Goal: Task Accomplishment & Management: Use online tool/utility

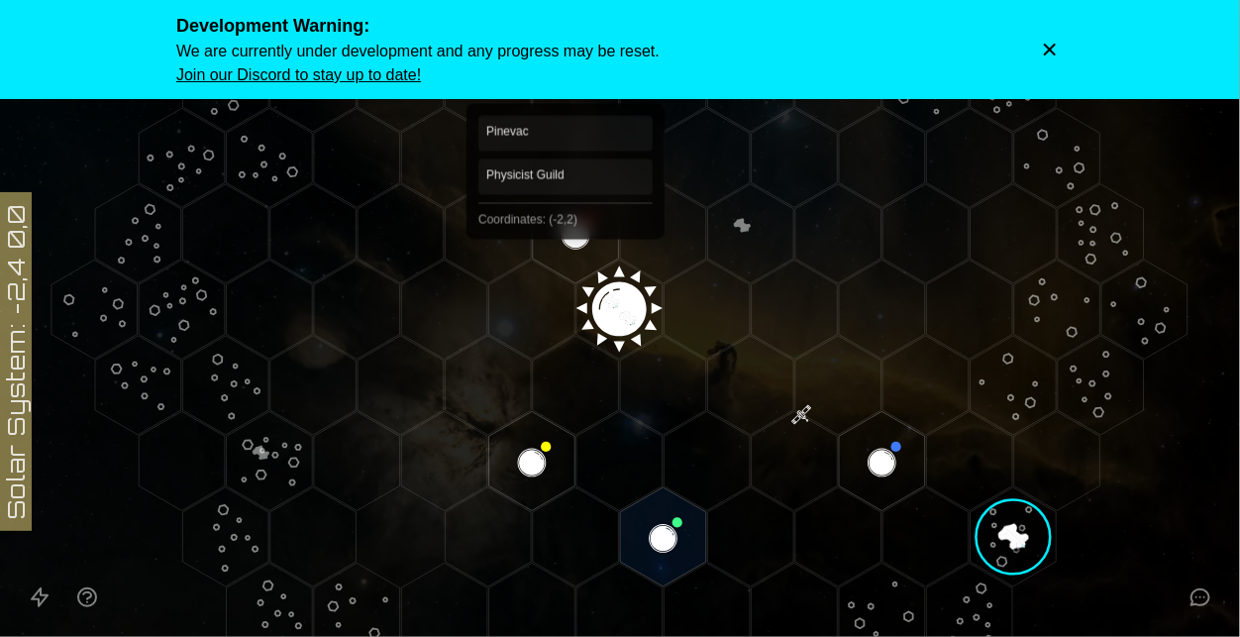
scroll to position [230, 0]
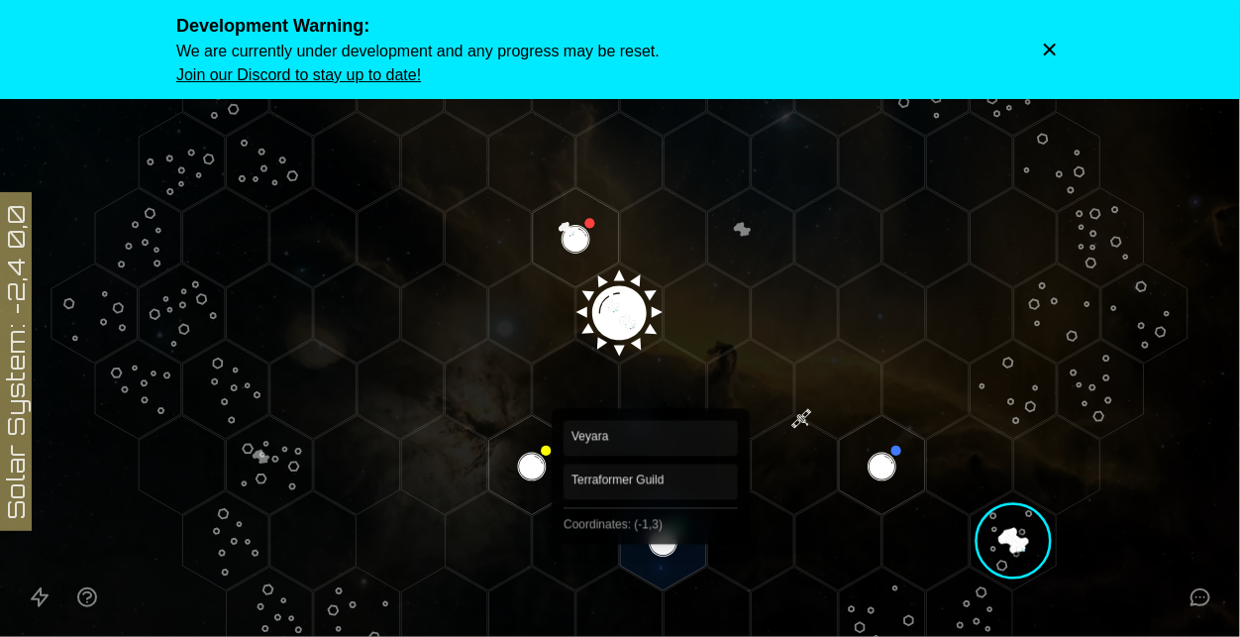
click at [652, 551] on polygon "Hex at coordinates -1,3, clickable" at bounding box center [663, 540] width 86 height 99
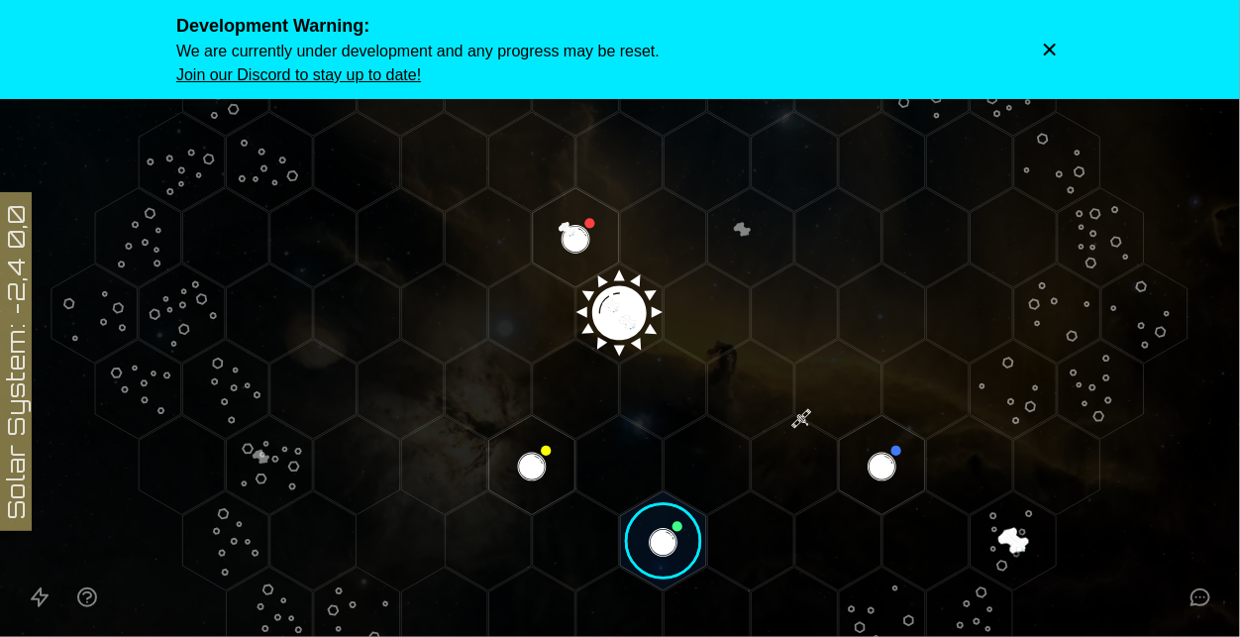
click at [652, 551] on image at bounding box center [663, 540] width 101 height 101
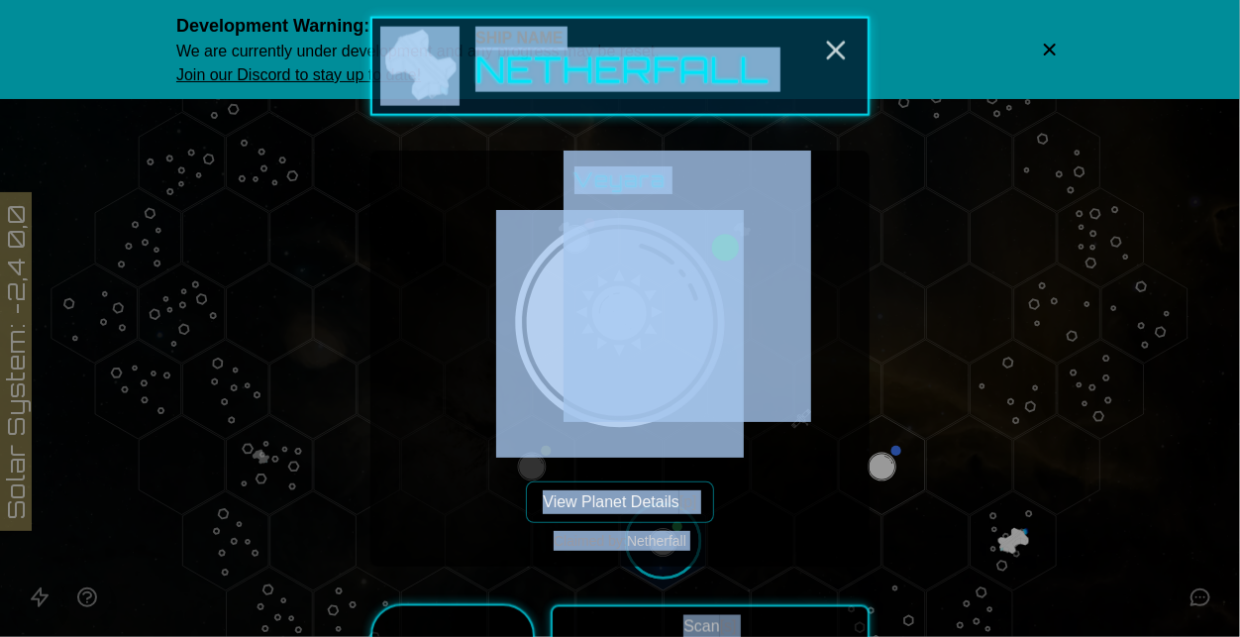
click at [773, 521] on div "Veyara View Planet Details [p] Claimed by: Netherfall" at bounding box center [619, 358] width 467 height 384
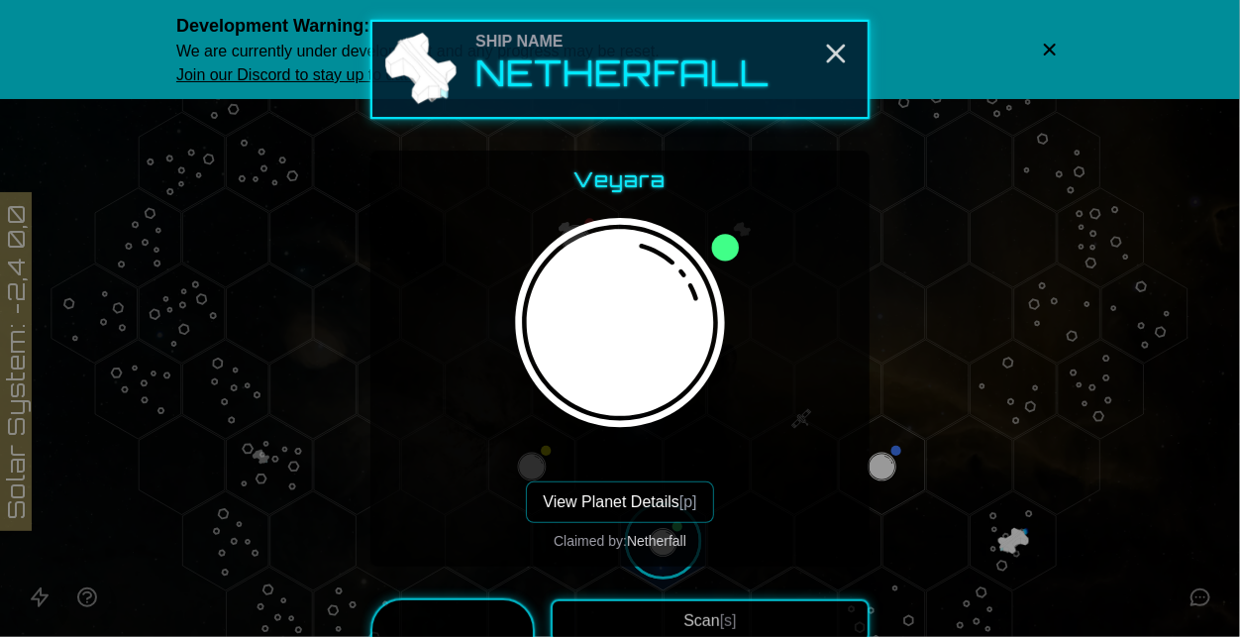
click at [627, 488] on button "View Planet Details [p]" at bounding box center [619, 502] width 187 height 42
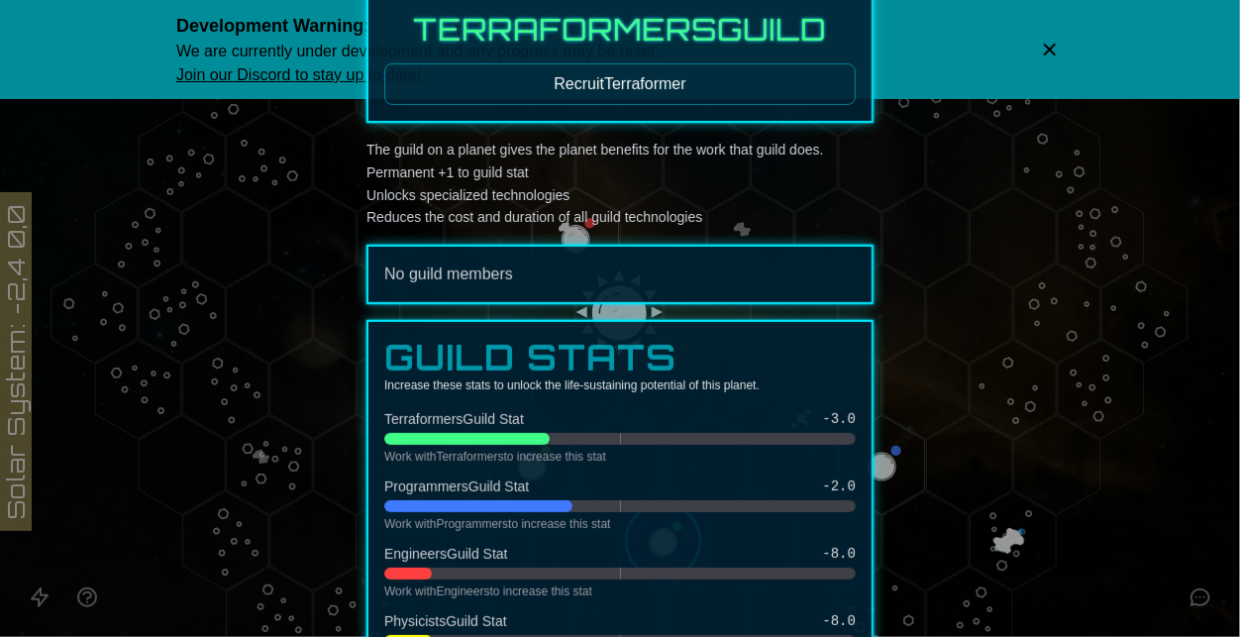
scroll to position [0, 0]
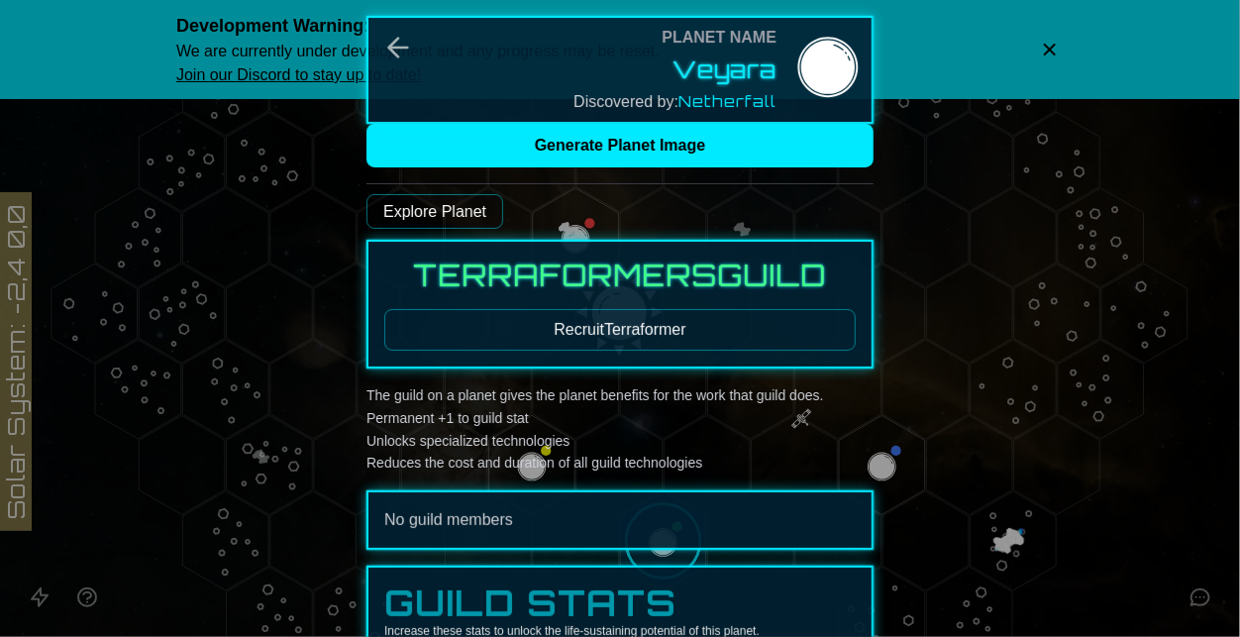
click at [1118, 527] on div at bounding box center [620, 318] width 1240 height 637
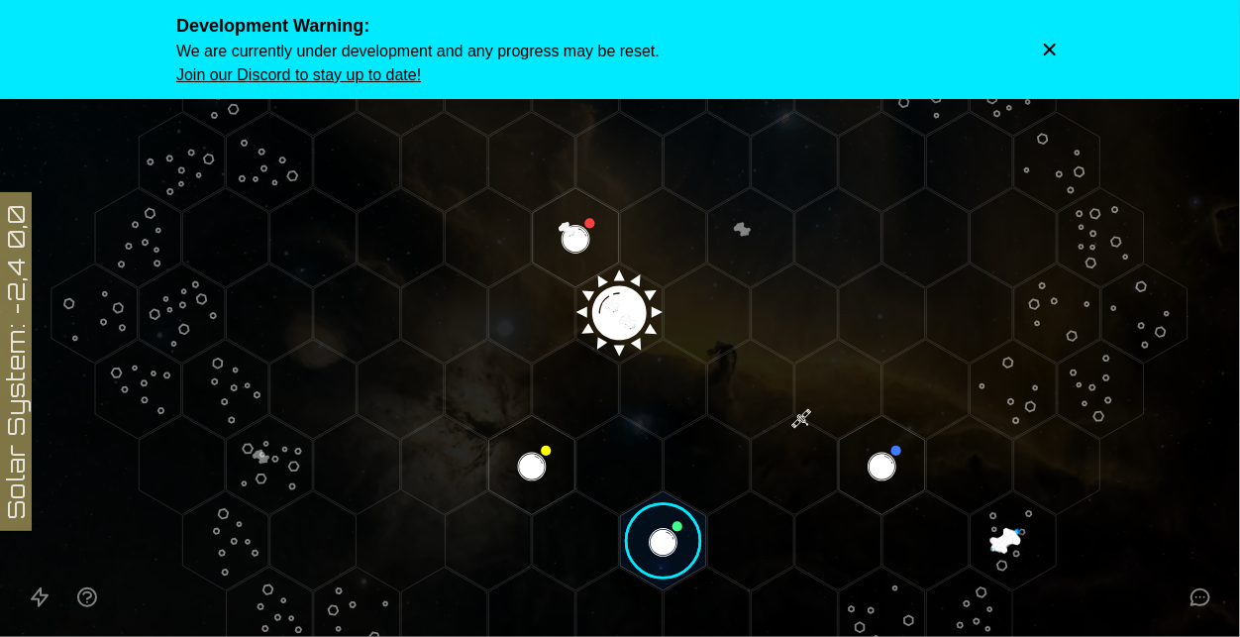
click at [570, 260] on polygon "Hex at coordinates 0,-1, clickable" at bounding box center [576, 237] width 86 height 99
click at [570, 260] on image at bounding box center [575, 237] width 101 height 101
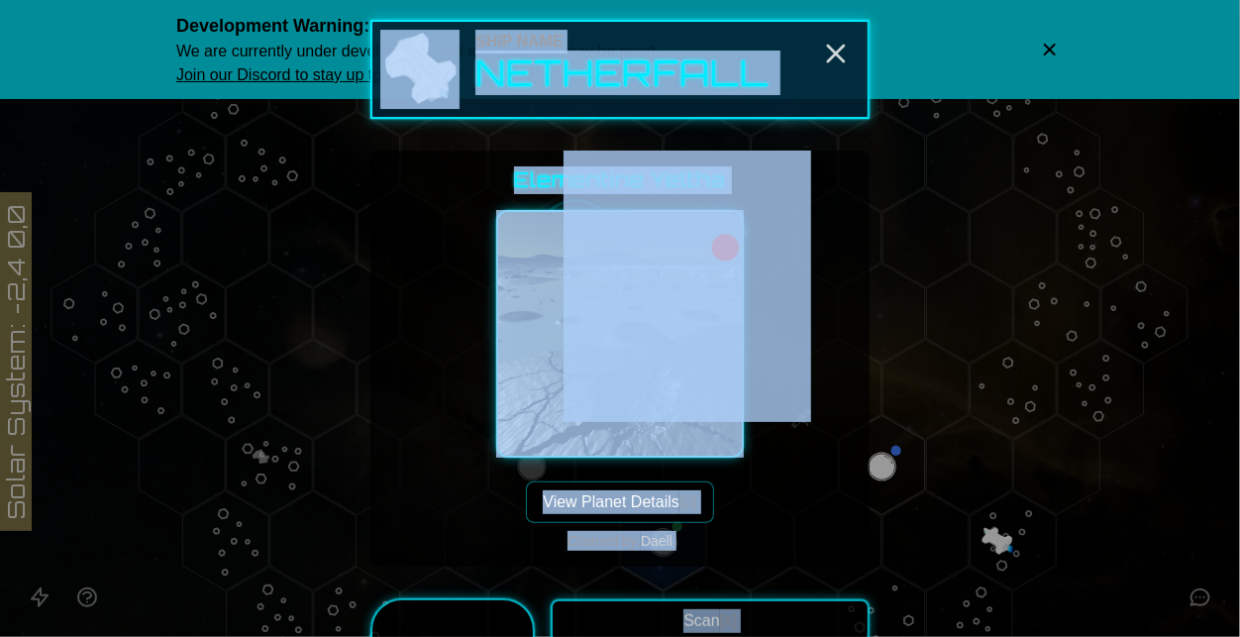
click at [712, 496] on button "View Planet Details [p]" at bounding box center [619, 502] width 187 height 42
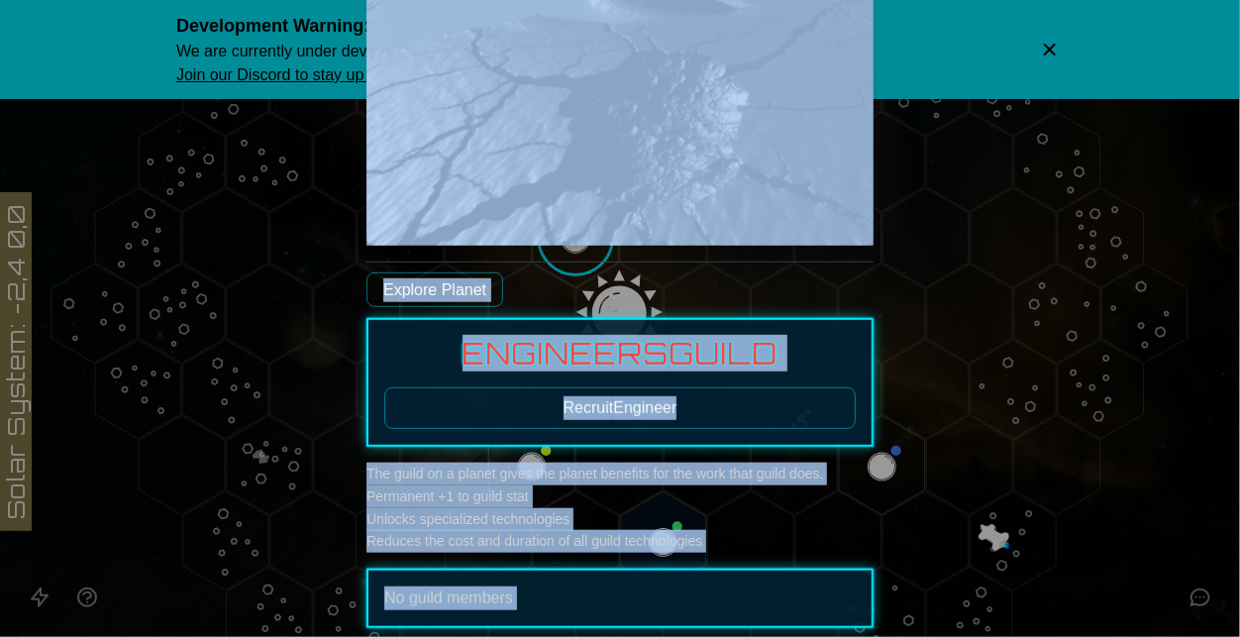
scroll to position [410, 0]
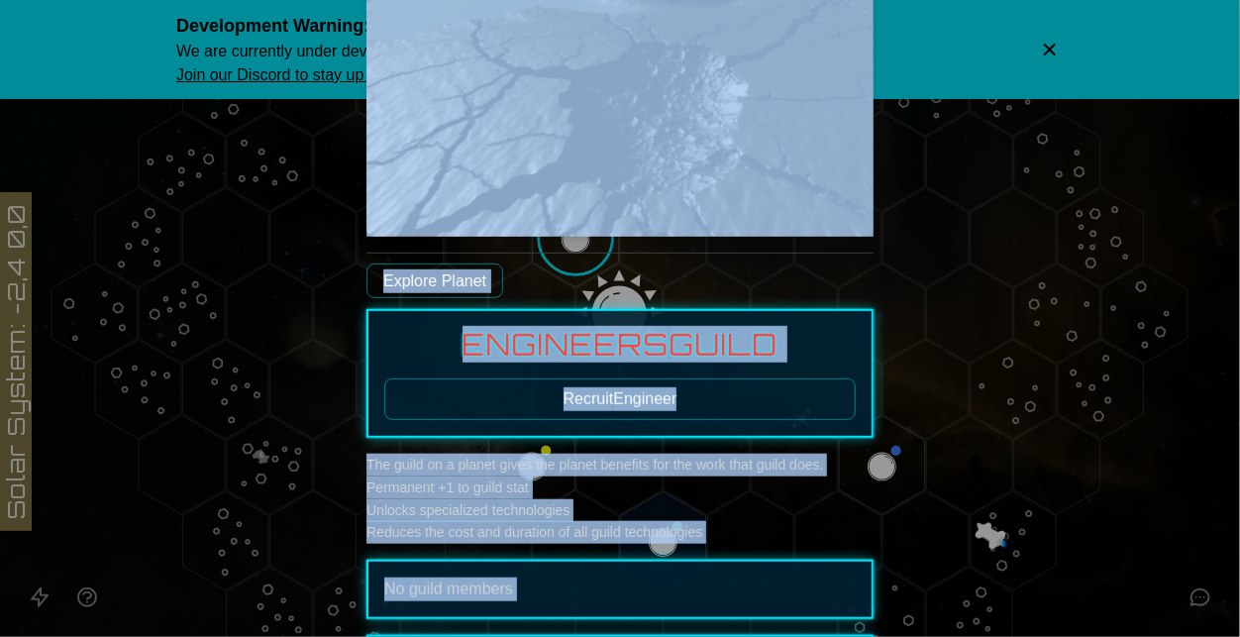
click at [626, 413] on button "Recruit Engineer" at bounding box center [619, 399] width 471 height 42
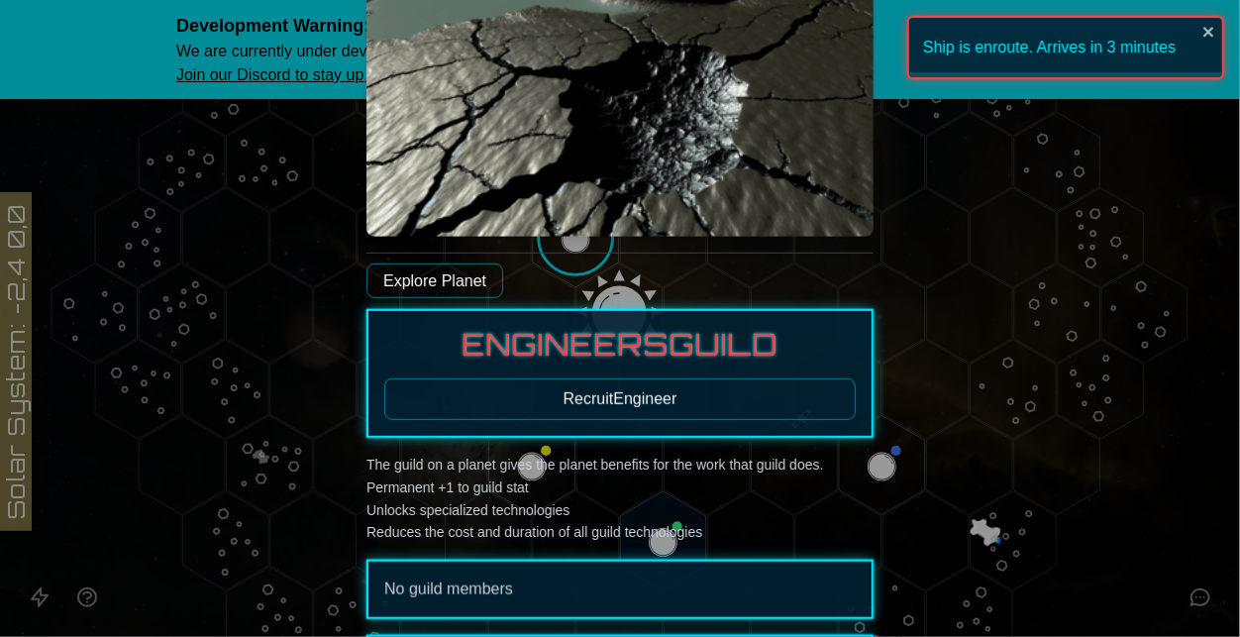
click at [809, 503] on li "Unlocks specialized technologies" at bounding box center [619, 510] width 507 height 23
click at [1025, 535] on div at bounding box center [620, 318] width 1240 height 637
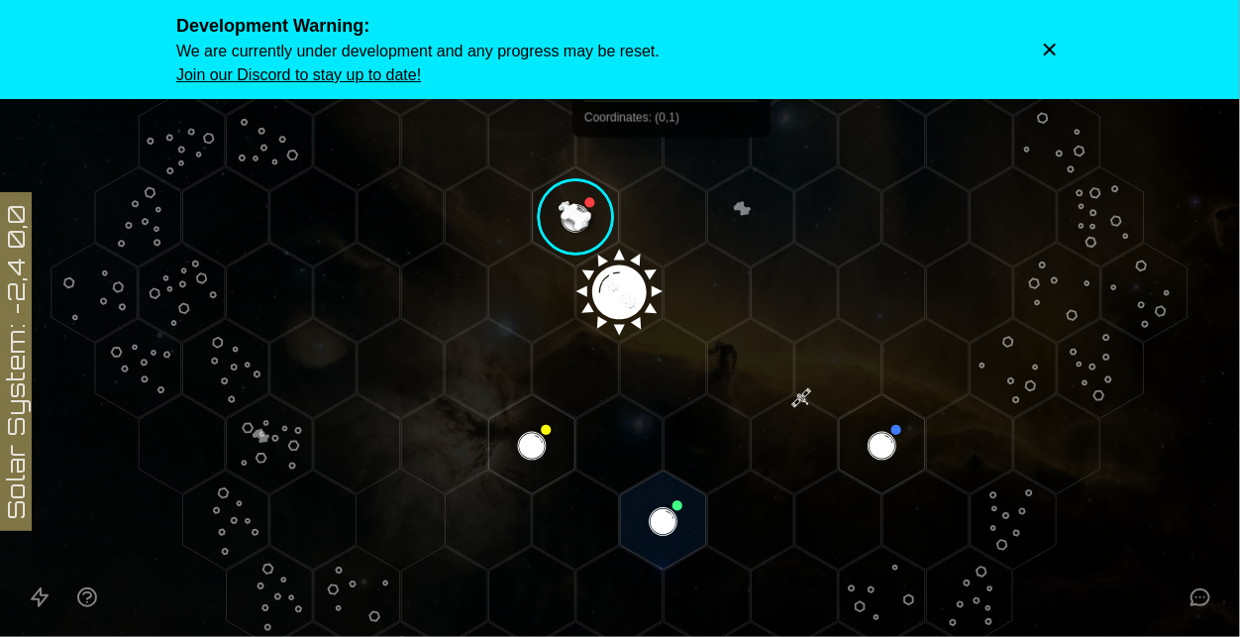
scroll to position [231, 0]
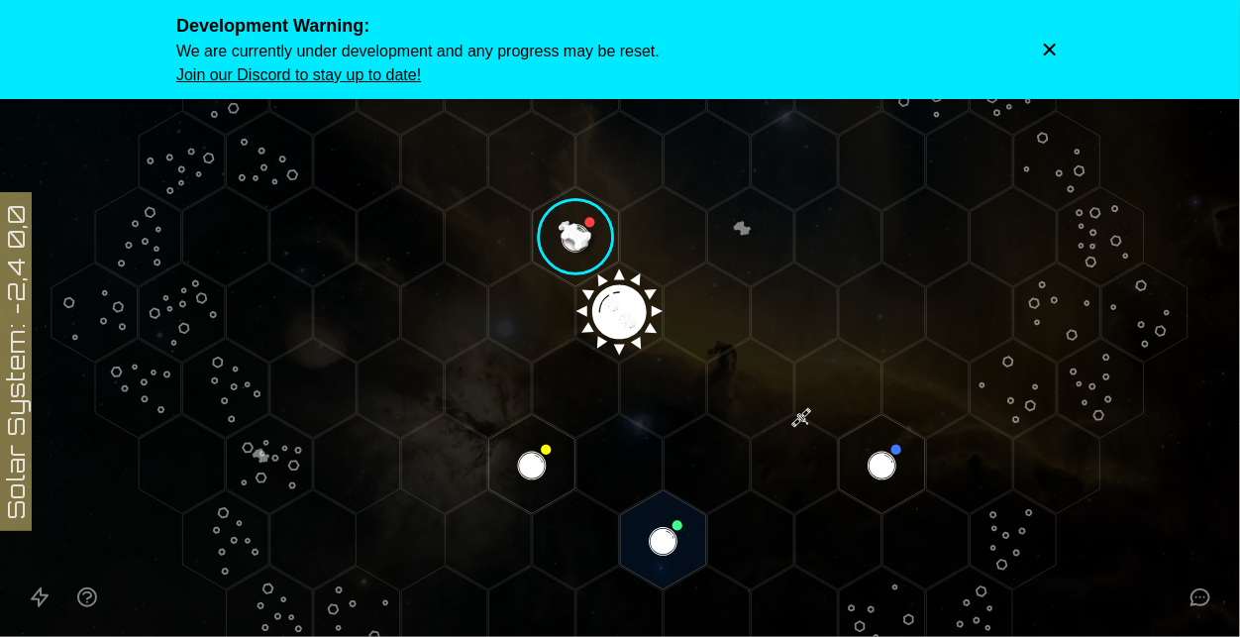
click at [590, 247] on image at bounding box center [575, 236] width 101 height 101
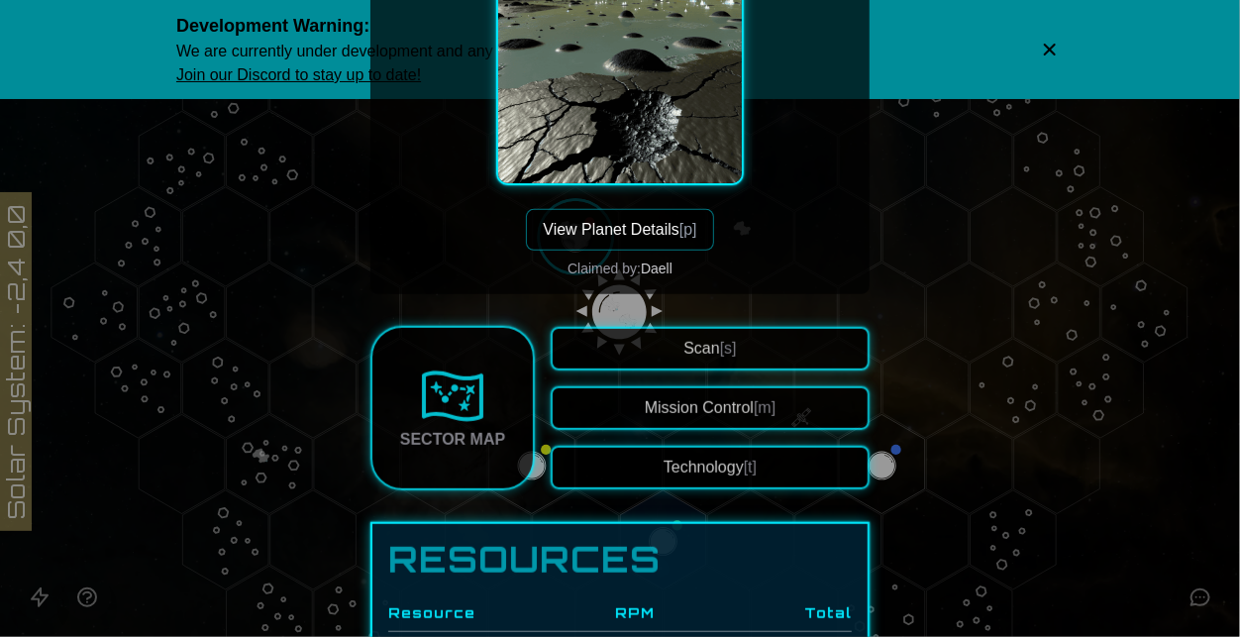
scroll to position [397, 0]
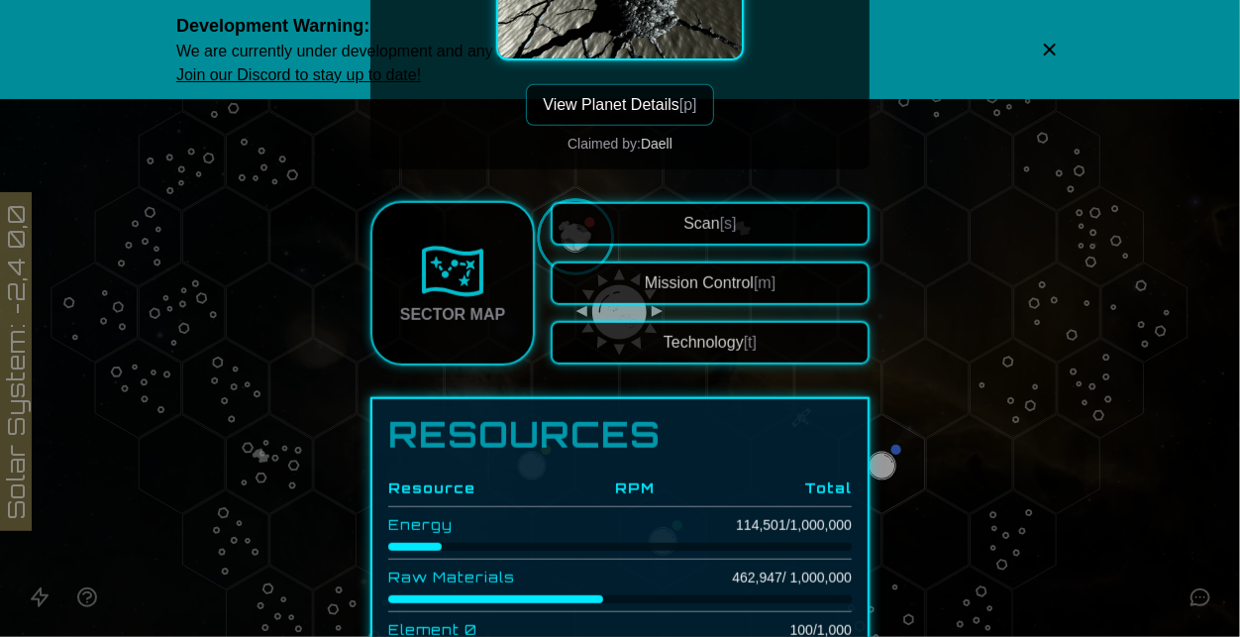
drag, startPoint x: 692, startPoint y: 285, endPoint x: 866, endPoint y: 297, distance: 174.7
click at [866, 297] on button "Mission Control [m]" at bounding box center [710, 283] width 319 height 44
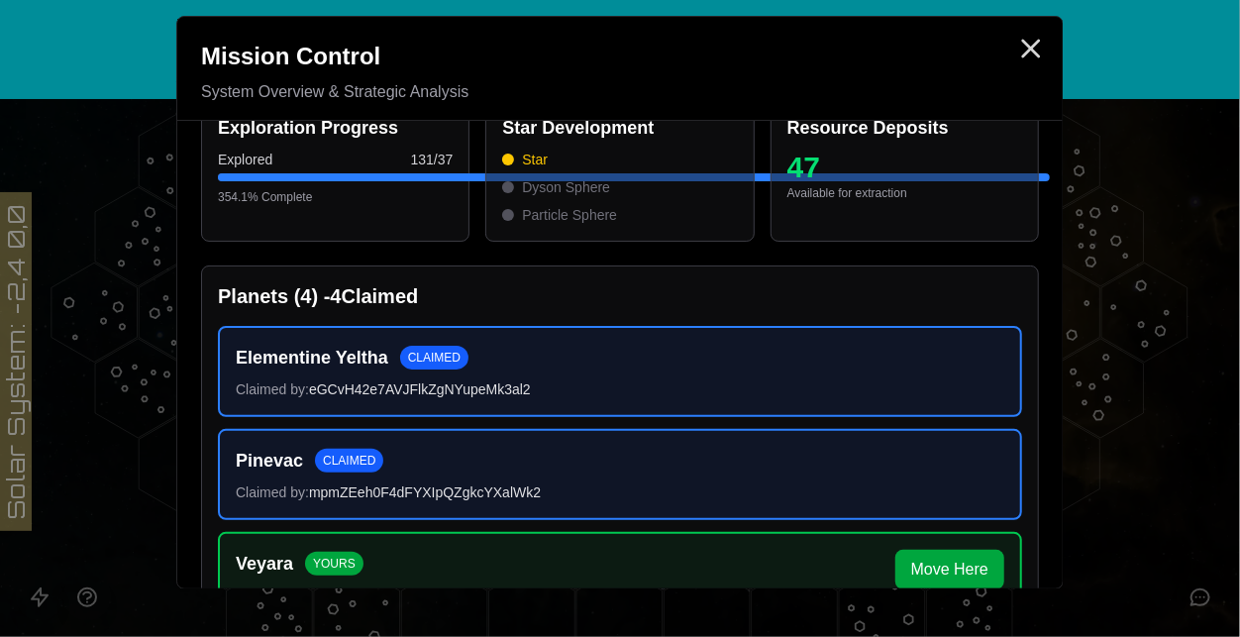
scroll to position [15, 0]
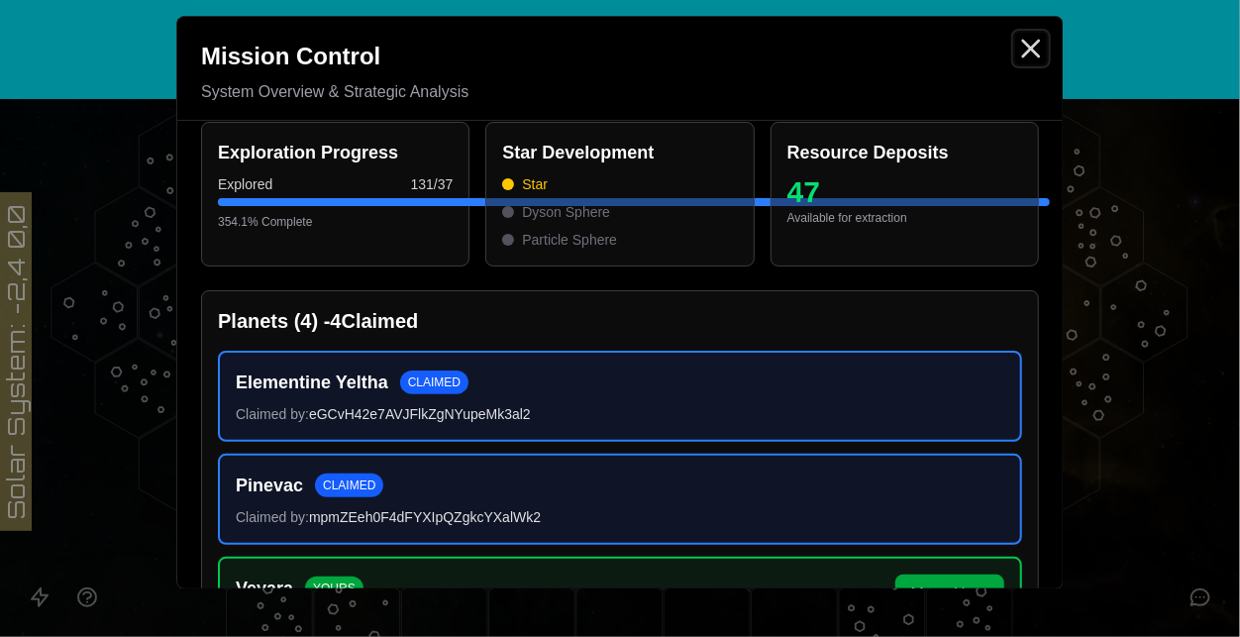
click at [1027, 55] on icon "Close" at bounding box center [1031, 49] width 32 height 32
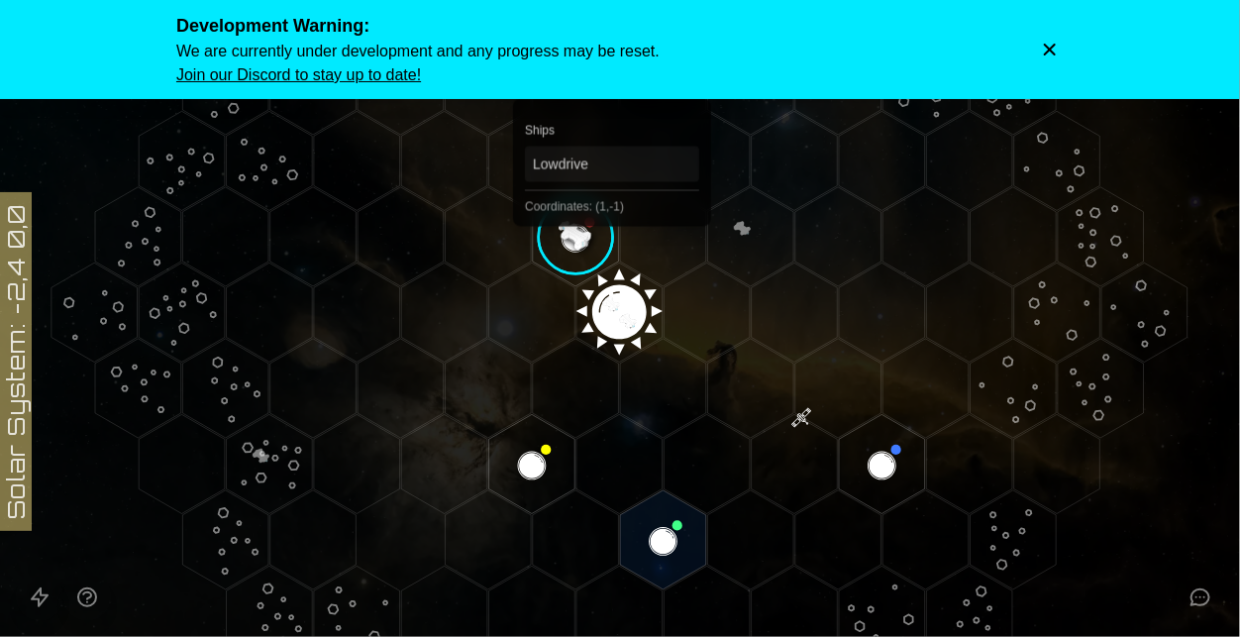
click at [587, 237] on image at bounding box center [575, 236] width 101 height 101
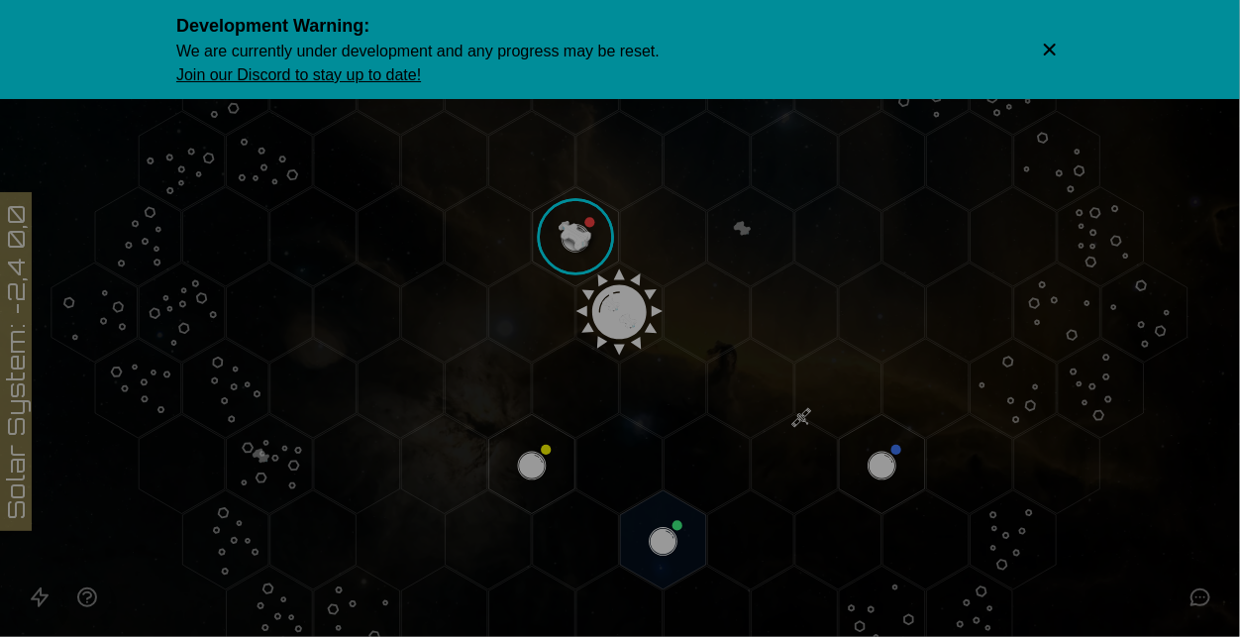
scroll to position [67, 0]
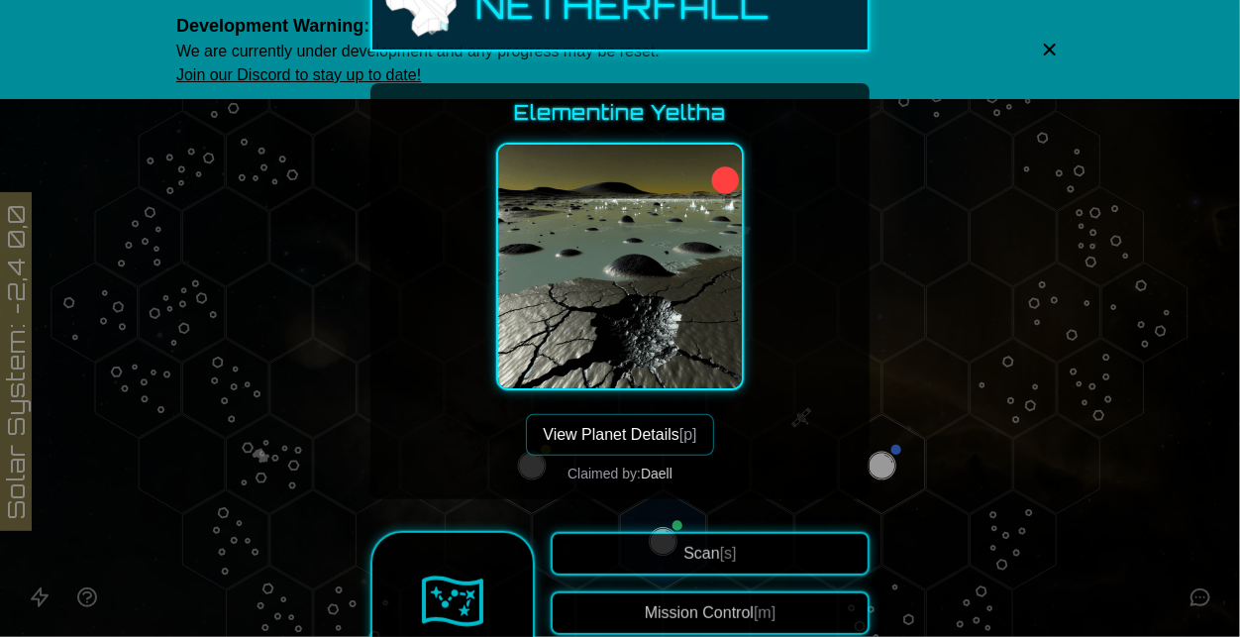
click at [563, 416] on button "View Planet Details [p]" at bounding box center [619, 435] width 187 height 42
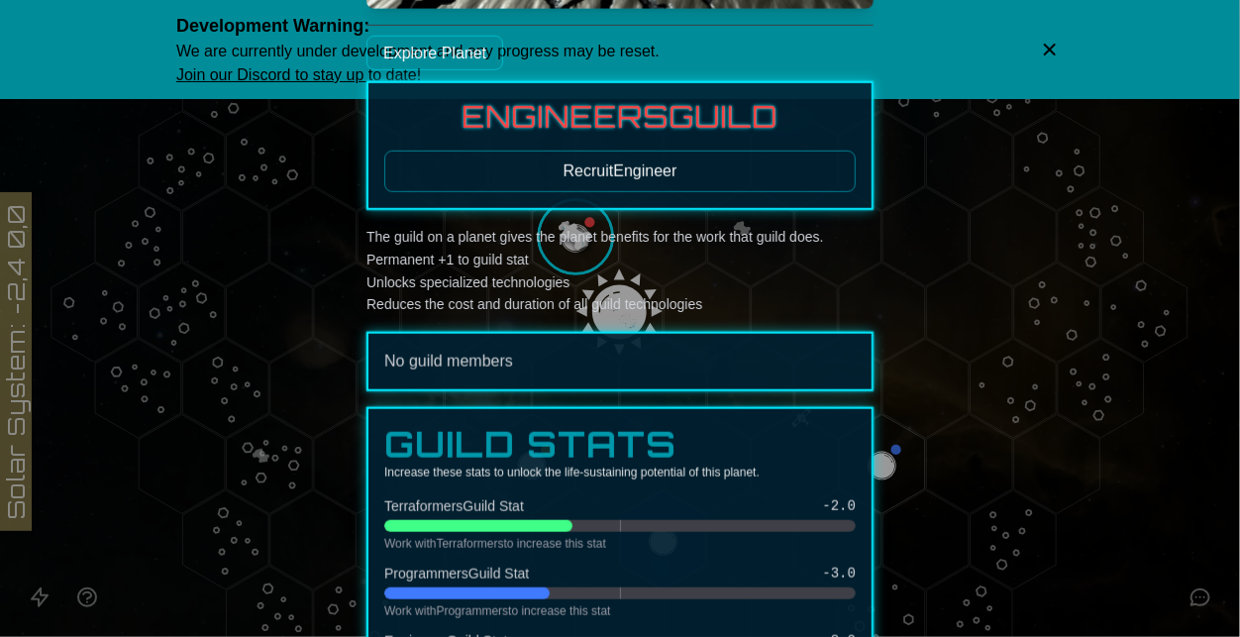
scroll to position [662, 0]
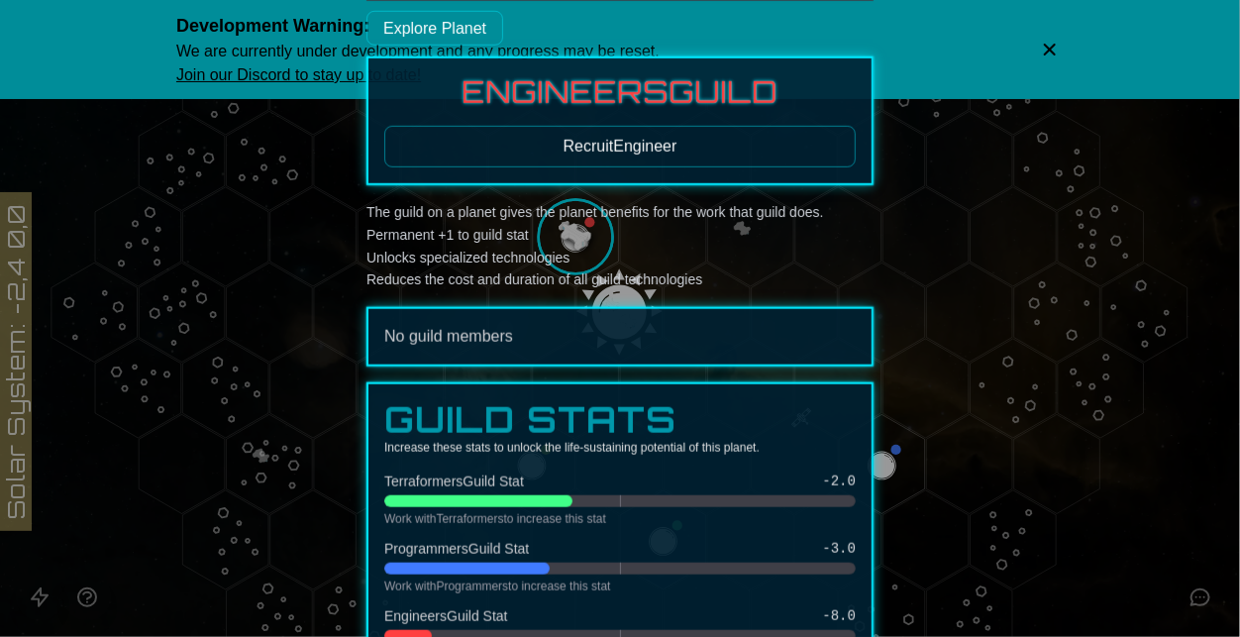
click at [642, 146] on button "Recruit Engineer" at bounding box center [619, 147] width 471 height 42
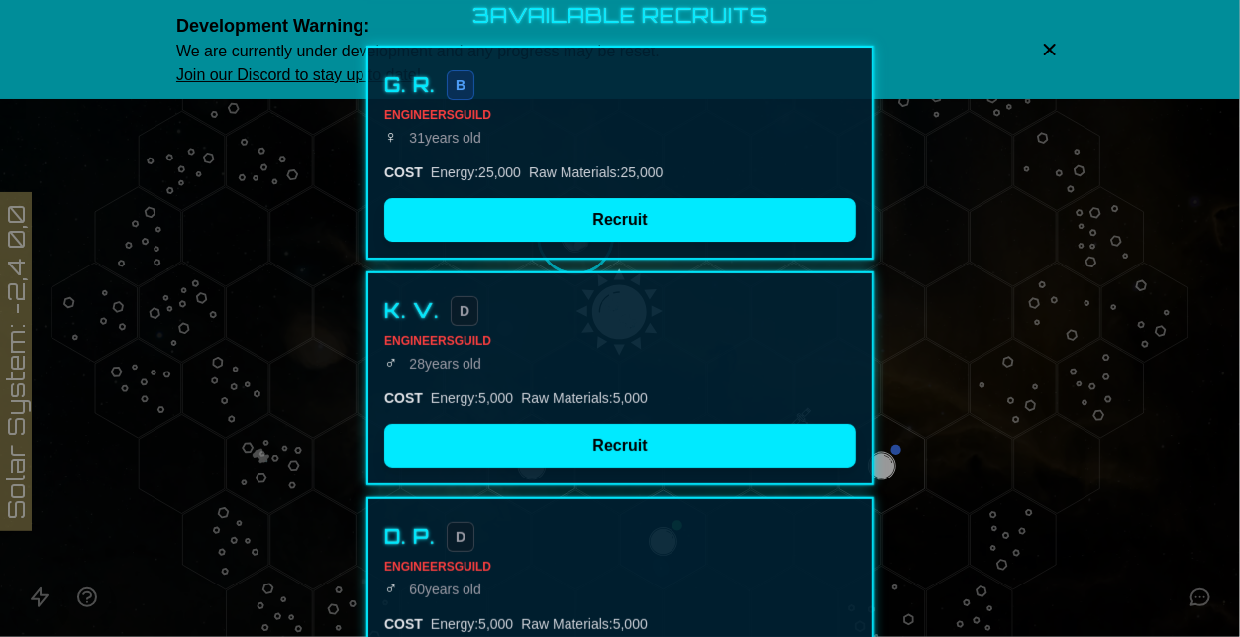
scroll to position [137, 0]
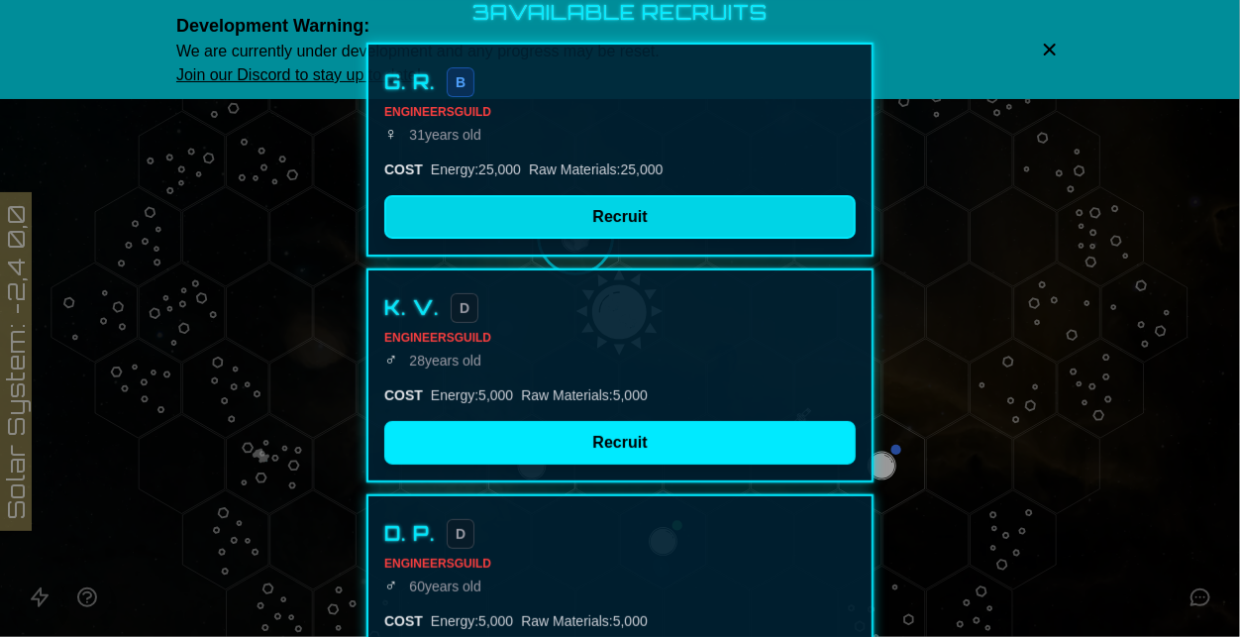
click at [656, 218] on button "Recruit" at bounding box center [619, 217] width 471 height 44
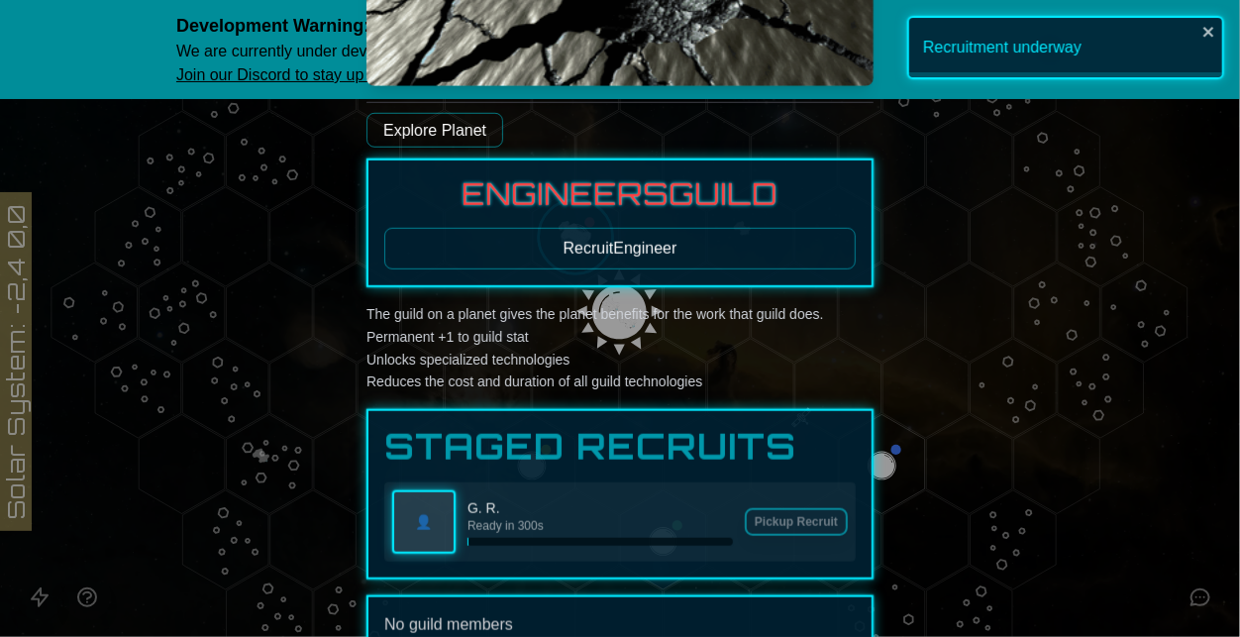
scroll to position [556, 0]
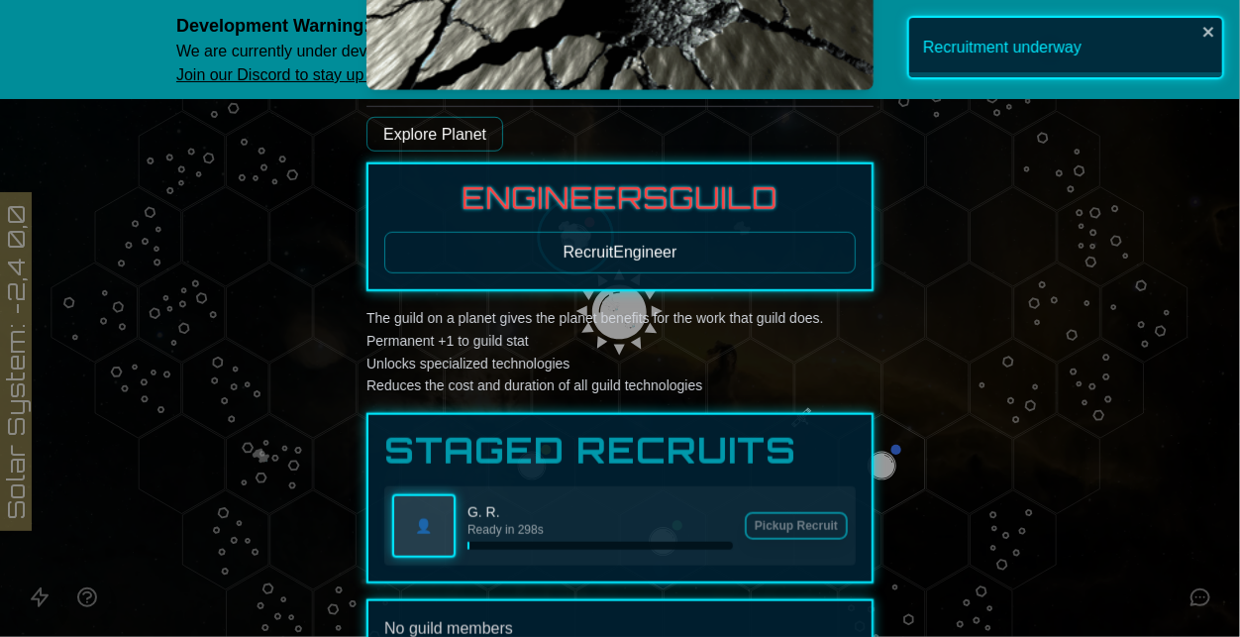
click at [650, 243] on button "Recruit Engineer" at bounding box center [619, 253] width 471 height 42
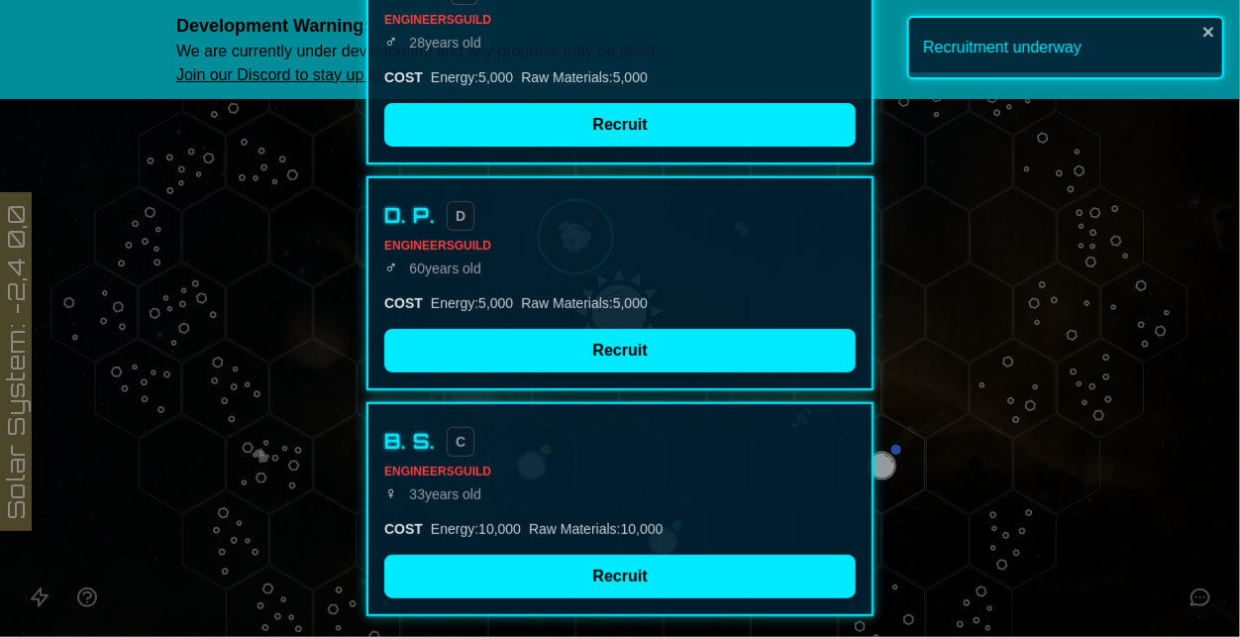
scroll to position [233, 0]
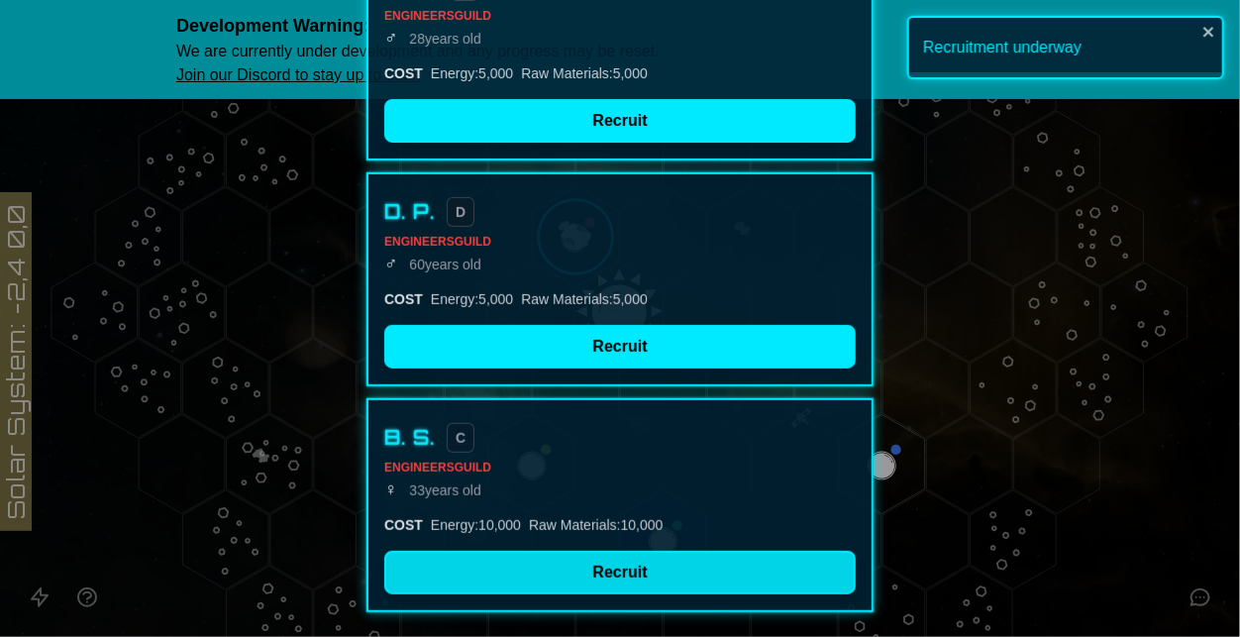
click at [626, 566] on button "Recruit" at bounding box center [619, 573] width 471 height 44
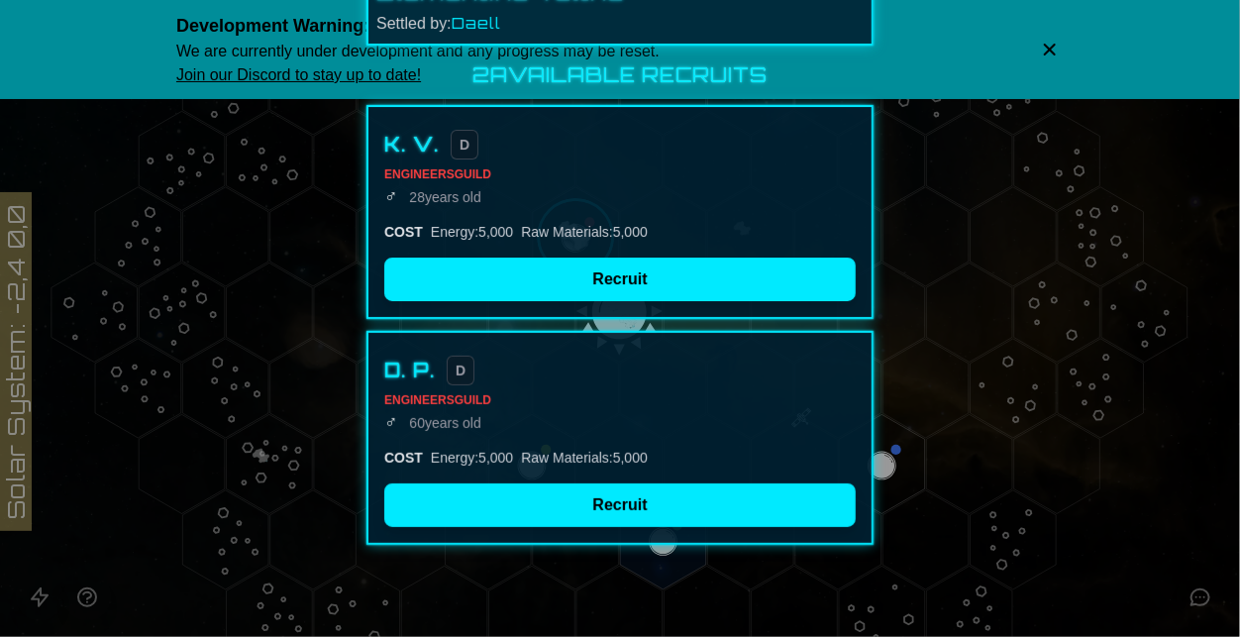
scroll to position [0, 0]
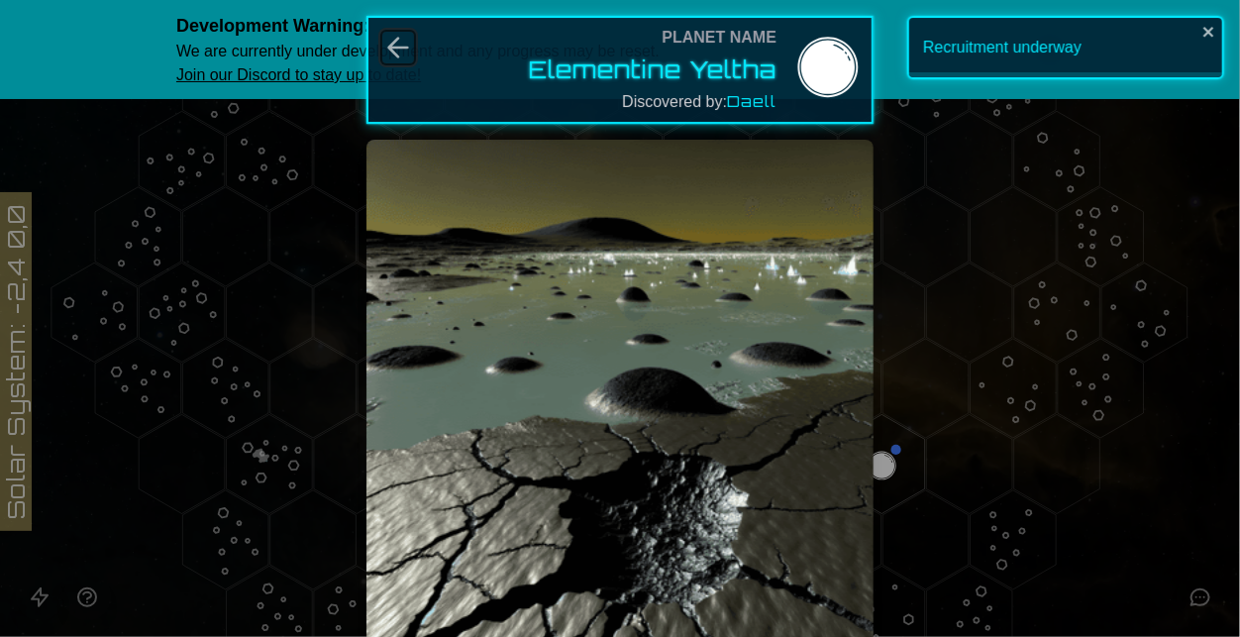
click at [404, 48] on icon "Back" at bounding box center [398, 48] width 19 height 19
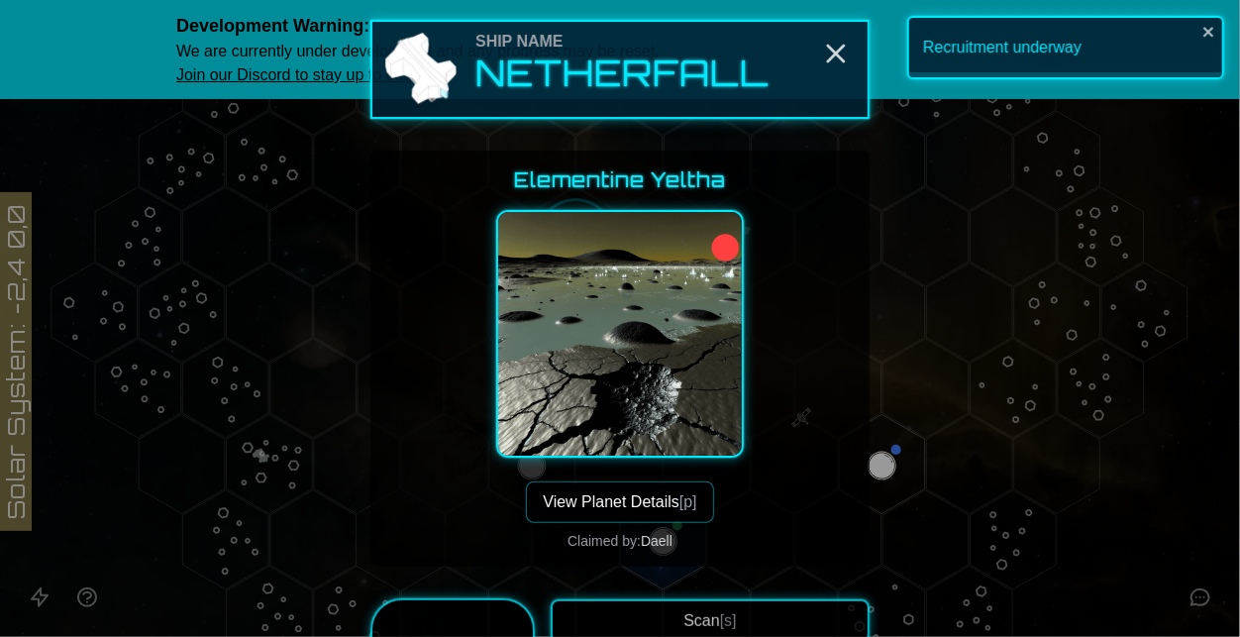
click at [812, 356] on div "Elementine Yeltha View Planet Details [p] Claimed by: [PERSON_NAME]" at bounding box center [619, 358] width 467 height 384
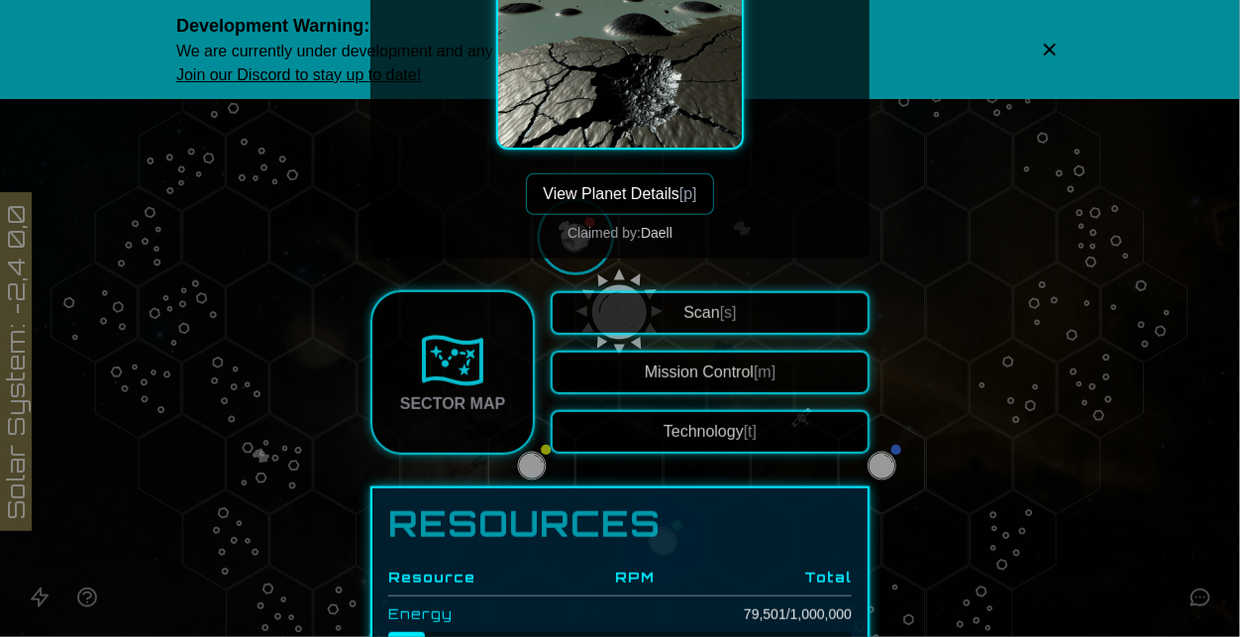
scroll to position [315, 0]
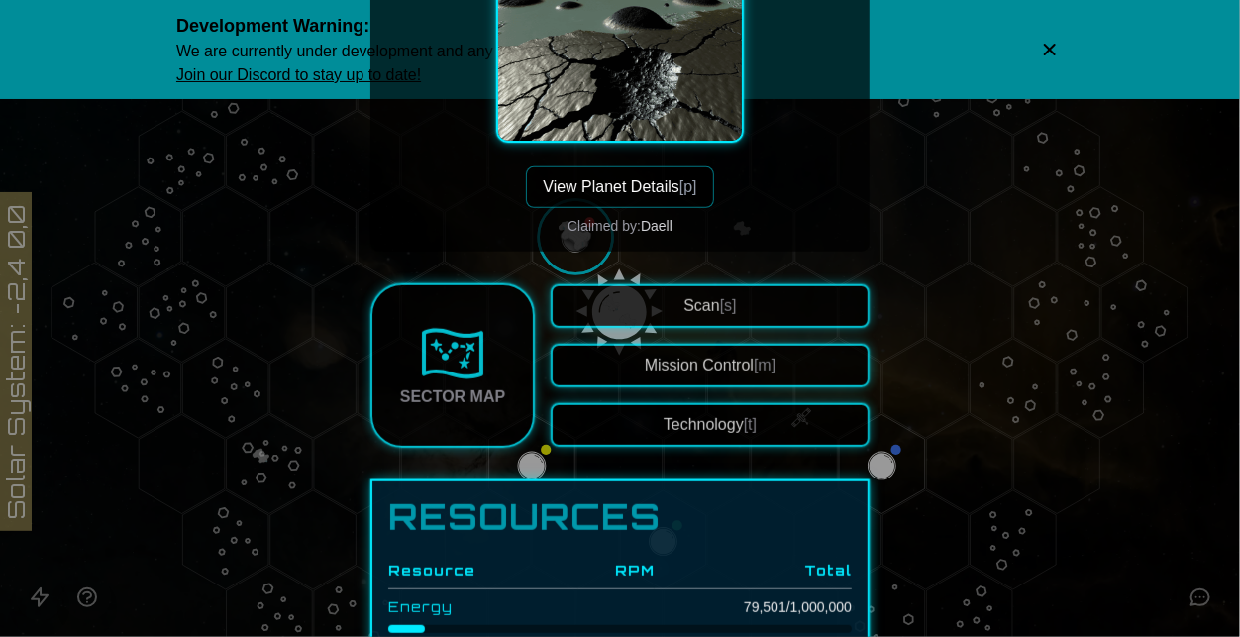
click at [936, 443] on div at bounding box center [620, 318] width 1240 height 637
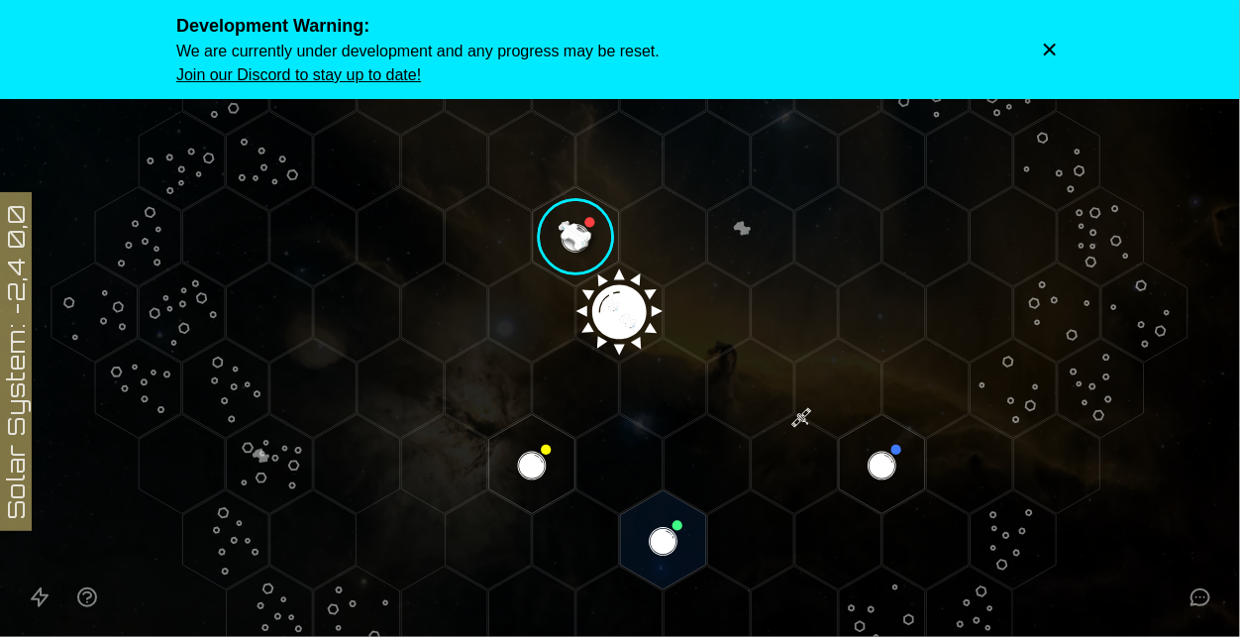
click at [1055, 55] on icon "Dismiss warning" at bounding box center [1050, 50] width 20 height 20
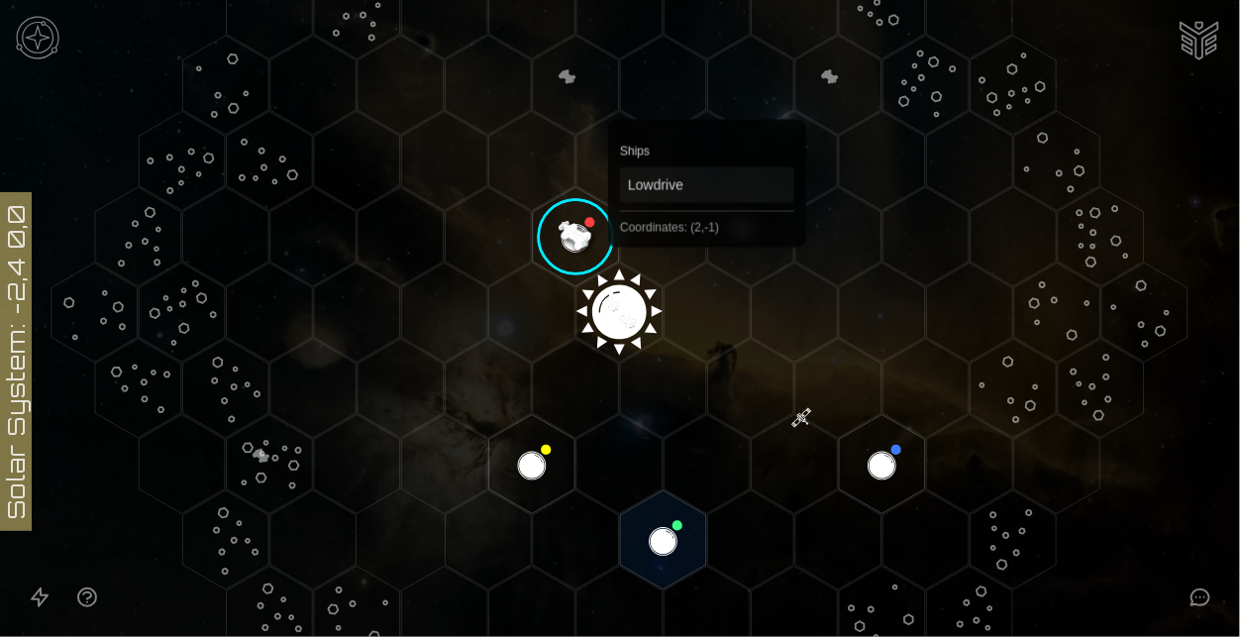
scroll to position [449, 0]
